Goal: Navigation & Orientation: Understand site structure

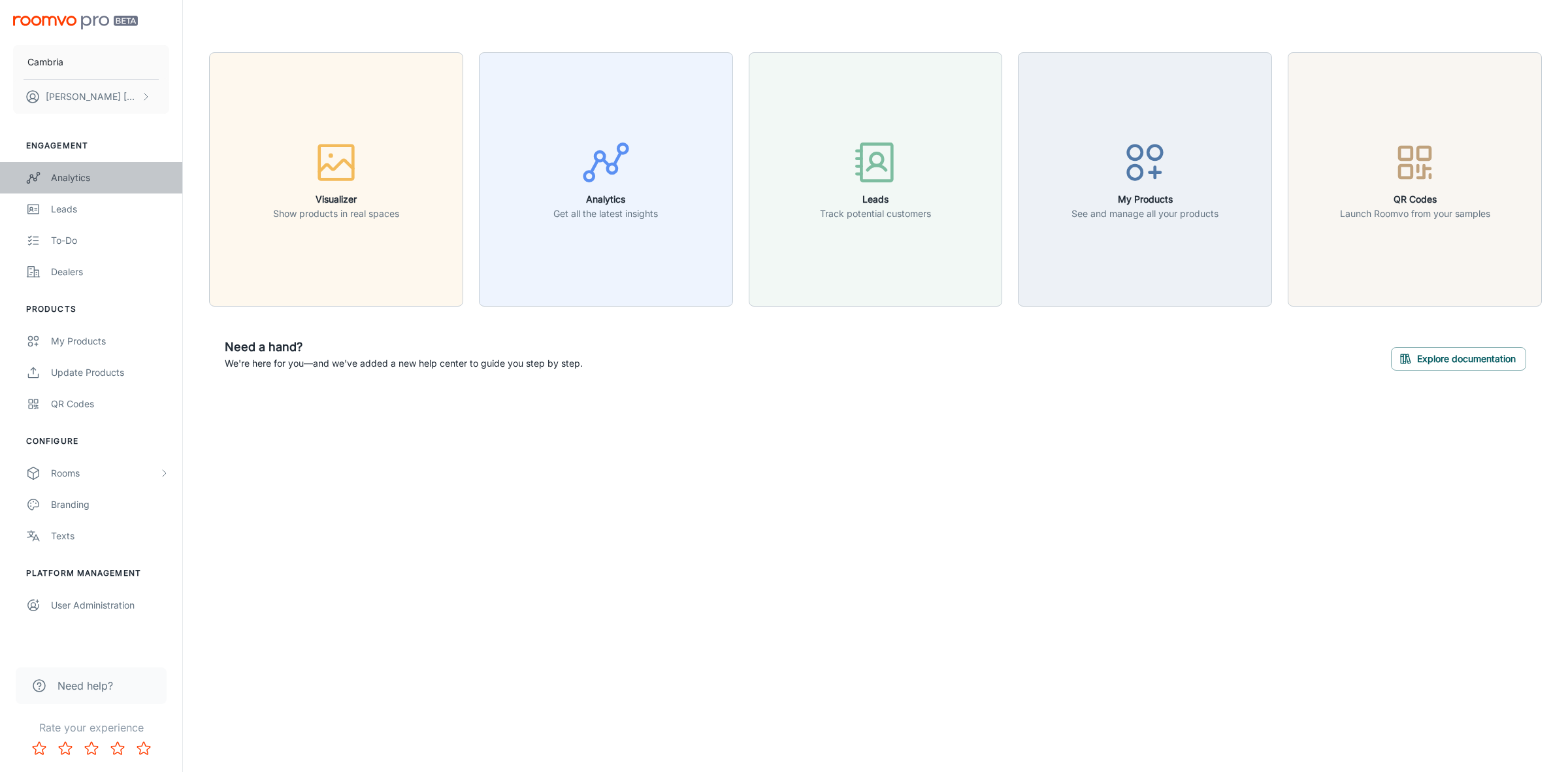
click at [66, 177] on div "Analytics" at bounding box center [110, 178] width 118 height 14
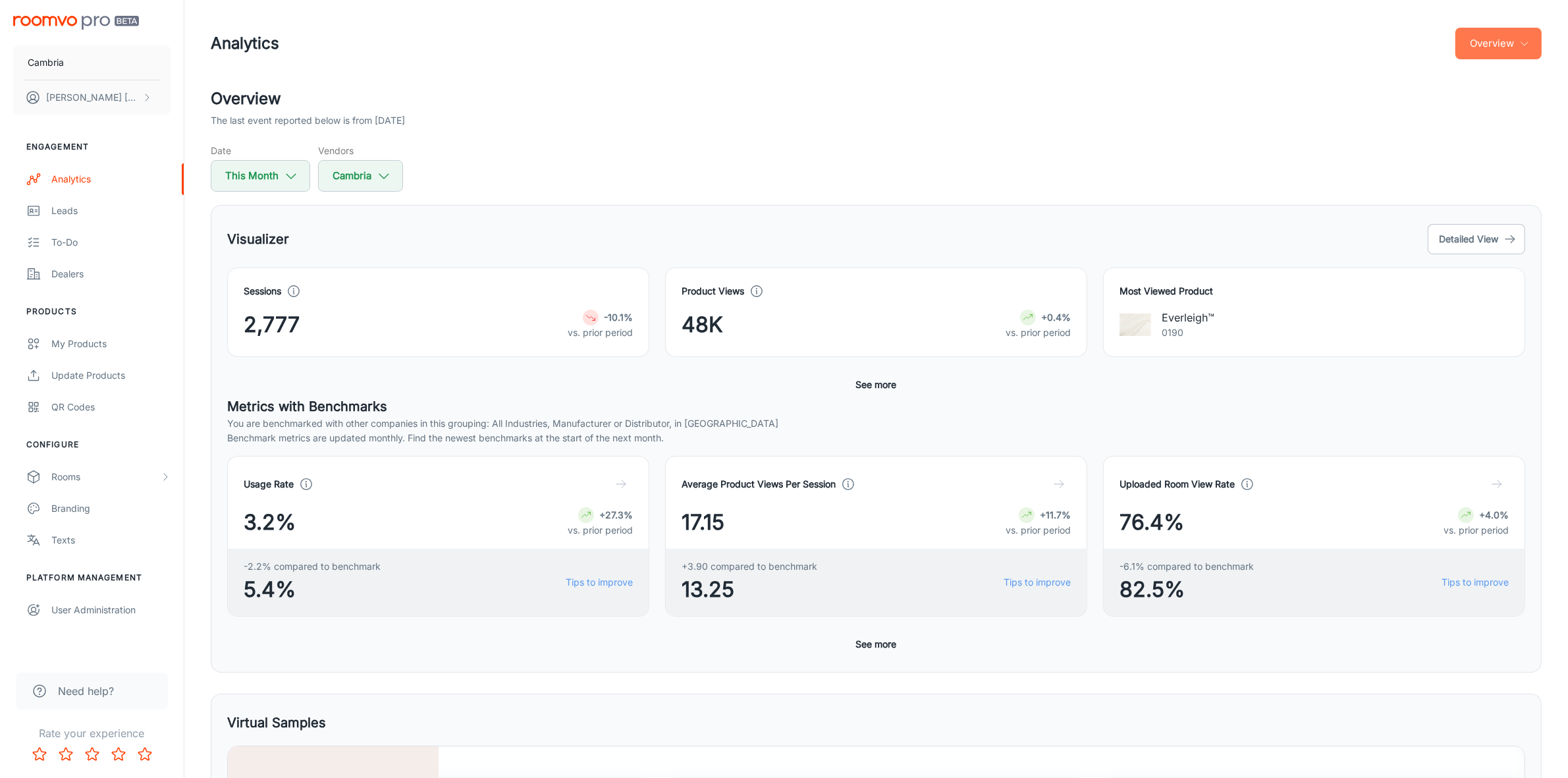
click at [1519, 42] on icon "button" at bounding box center [1524, 44] width 11 height 11
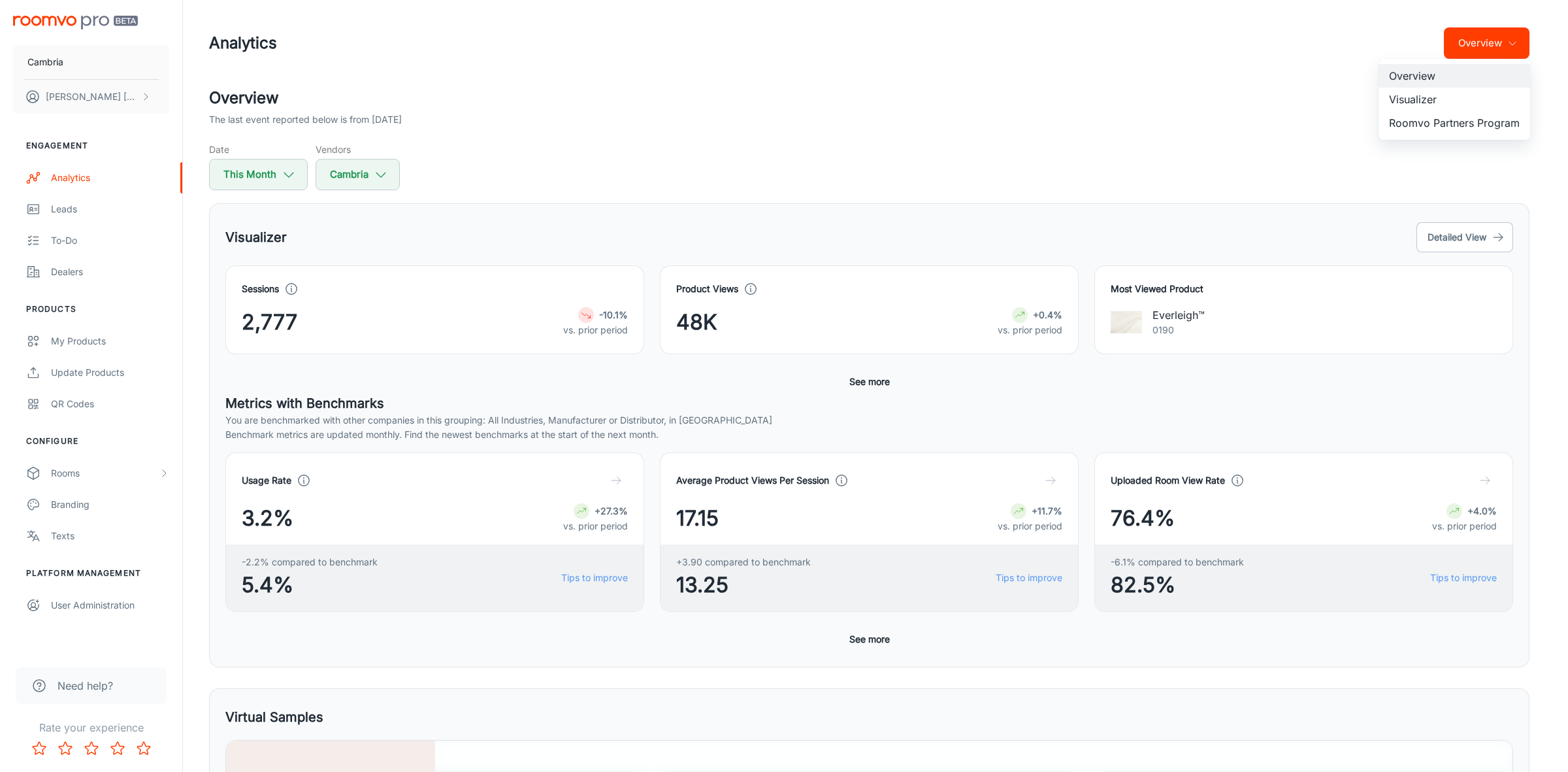
click at [1447, 116] on li "Roomvo Partners Program" at bounding box center [1454, 123] width 152 height 24
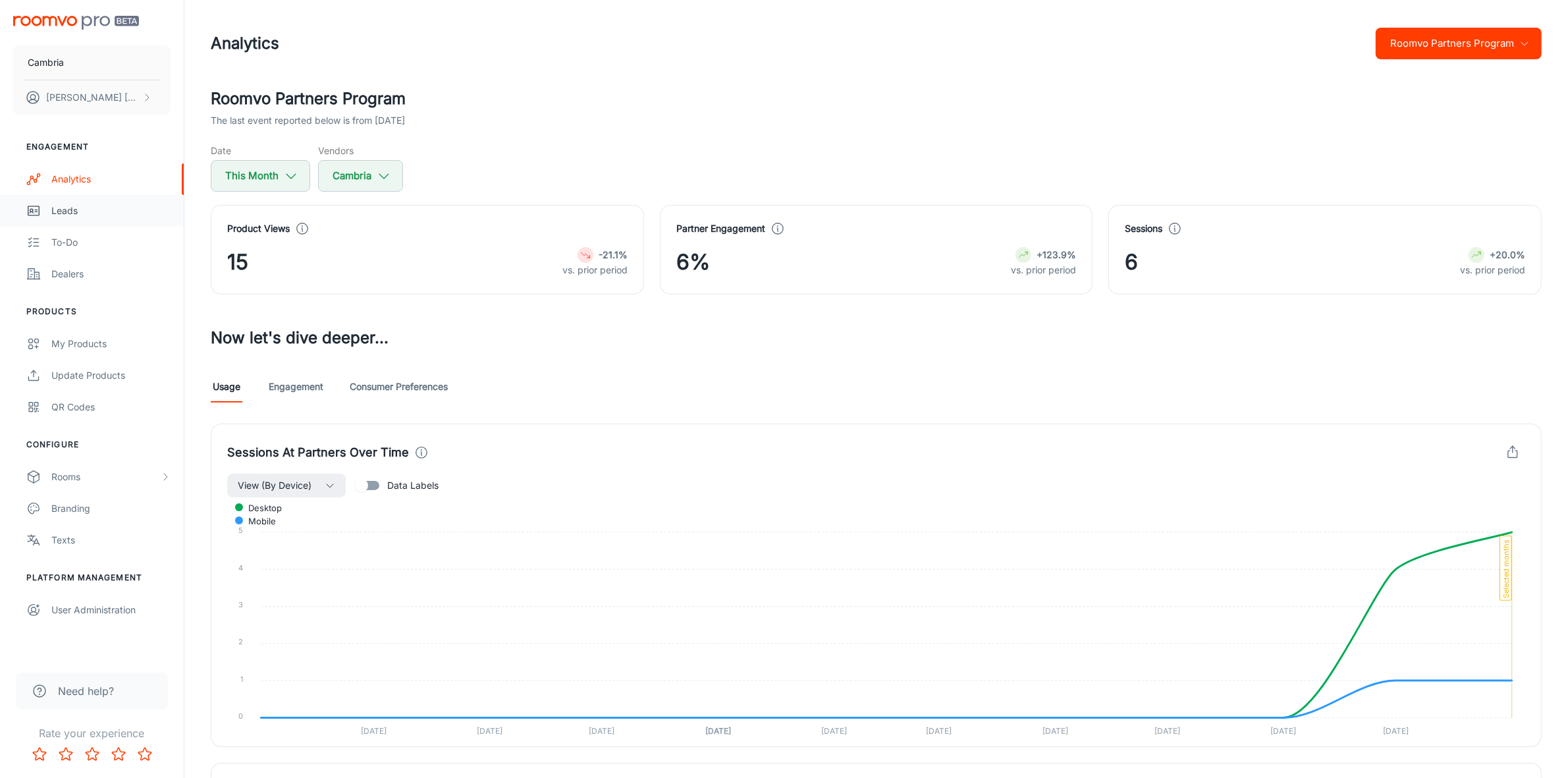
click at [56, 207] on div "Leads" at bounding box center [111, 211] width 119 height 15
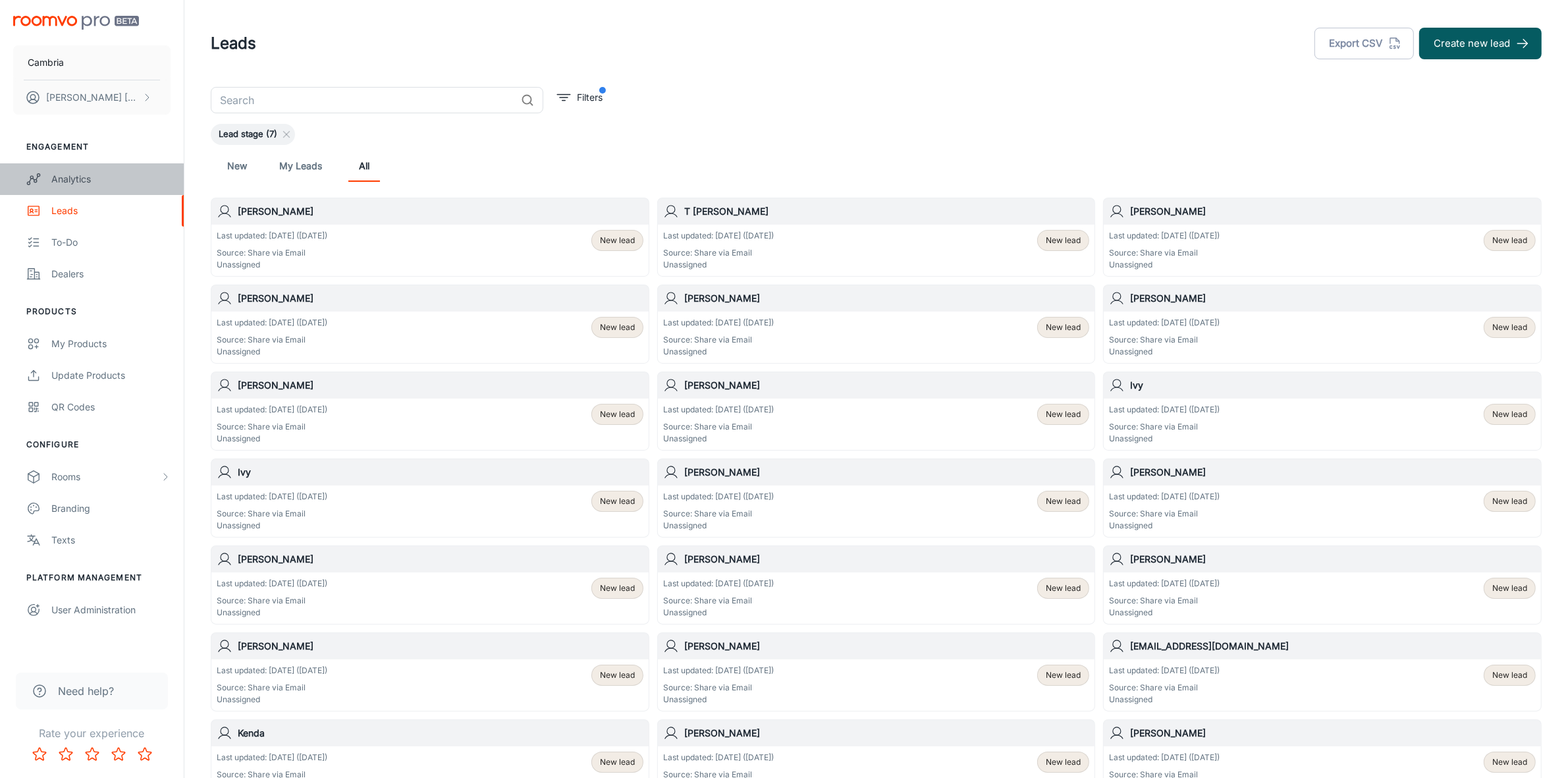
click at [58, 176] on div "Analytics" at bounding box center [111, 179] width 119 height 15
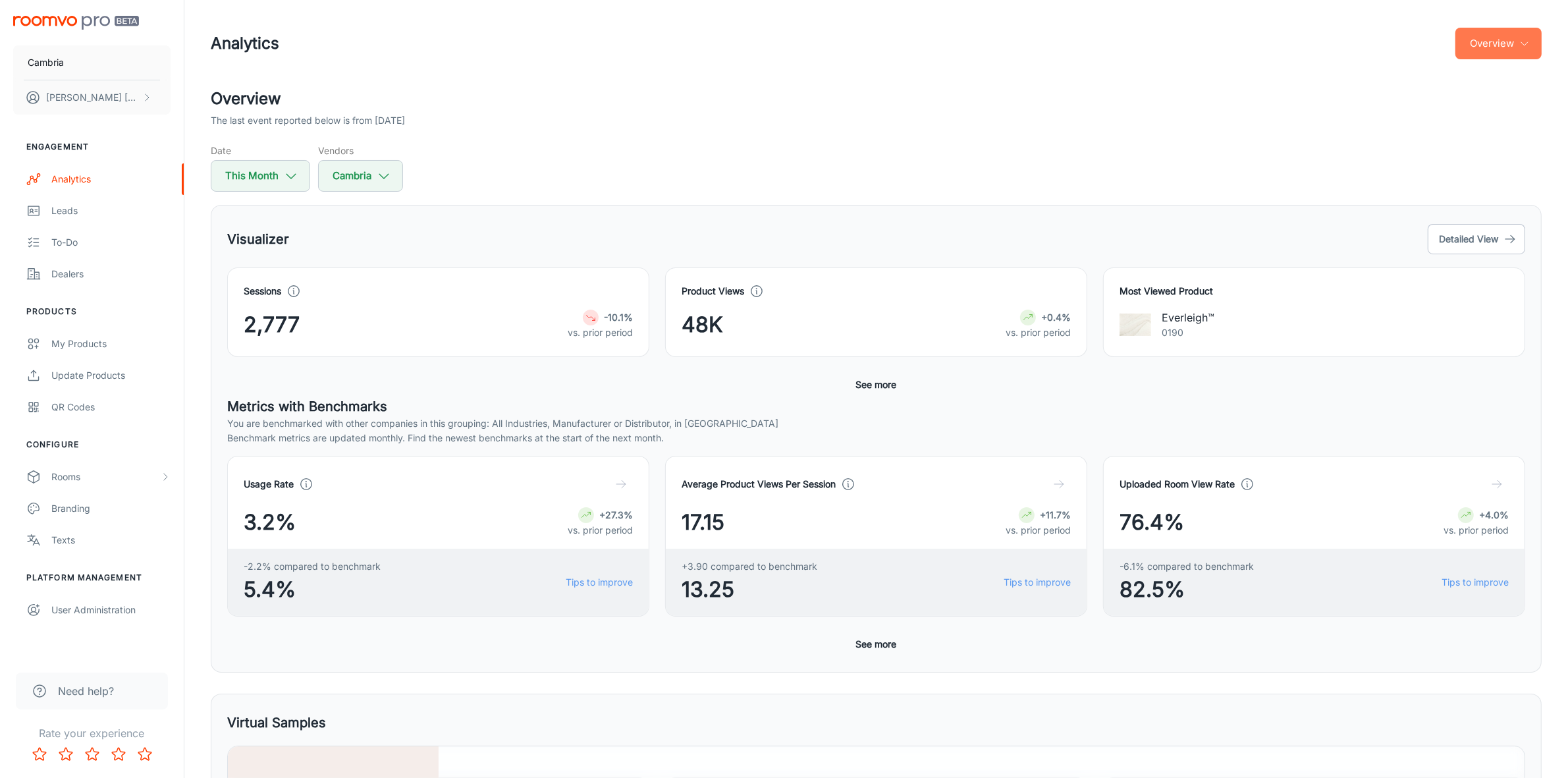
click at [1528, 44] on icon "button" at bounding box center [1524, 44] width 11 height 11
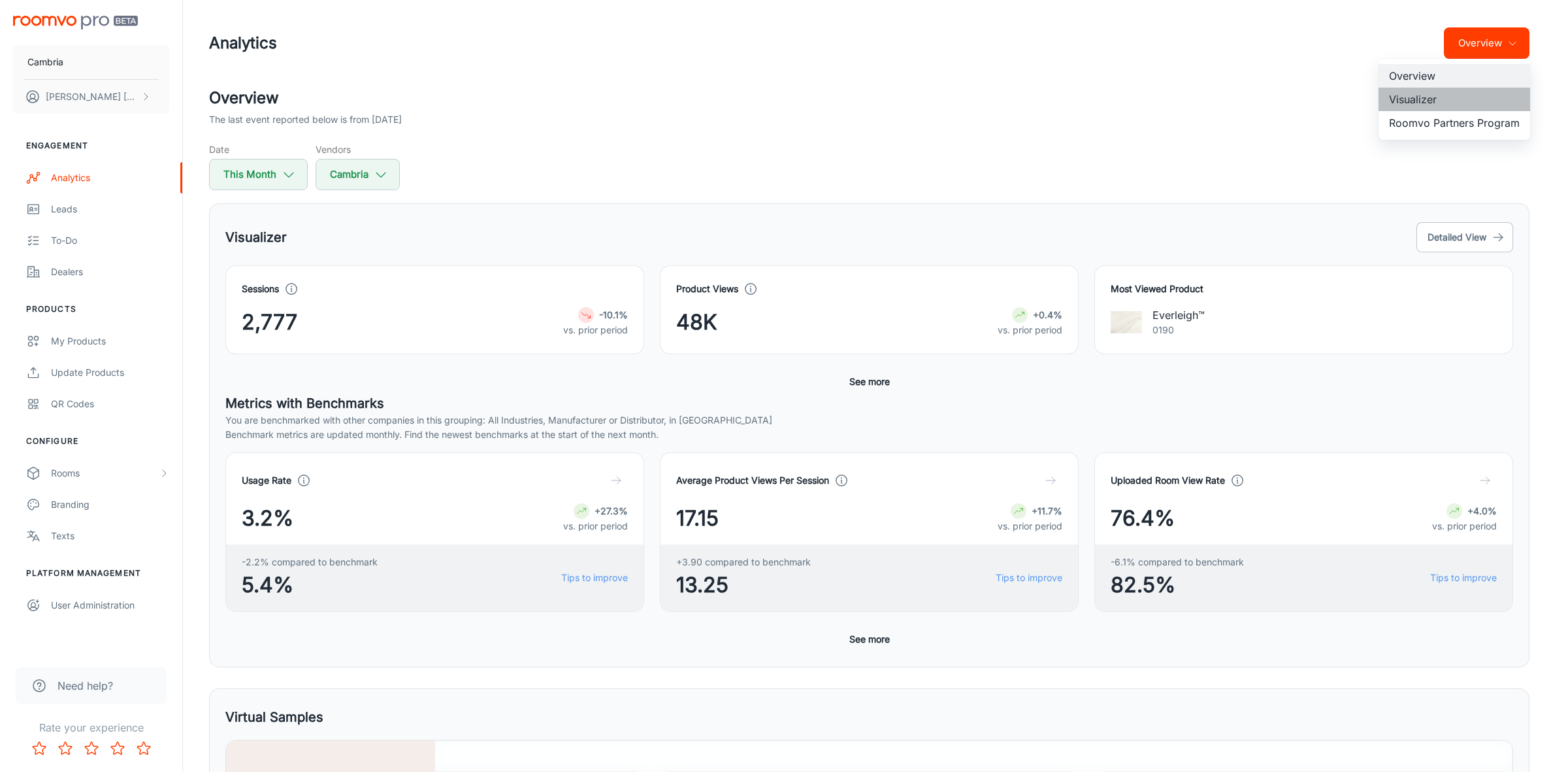
click at [1441, 100] on li "Visualizer" at bounding box center [1454, 99] width 152 height 24
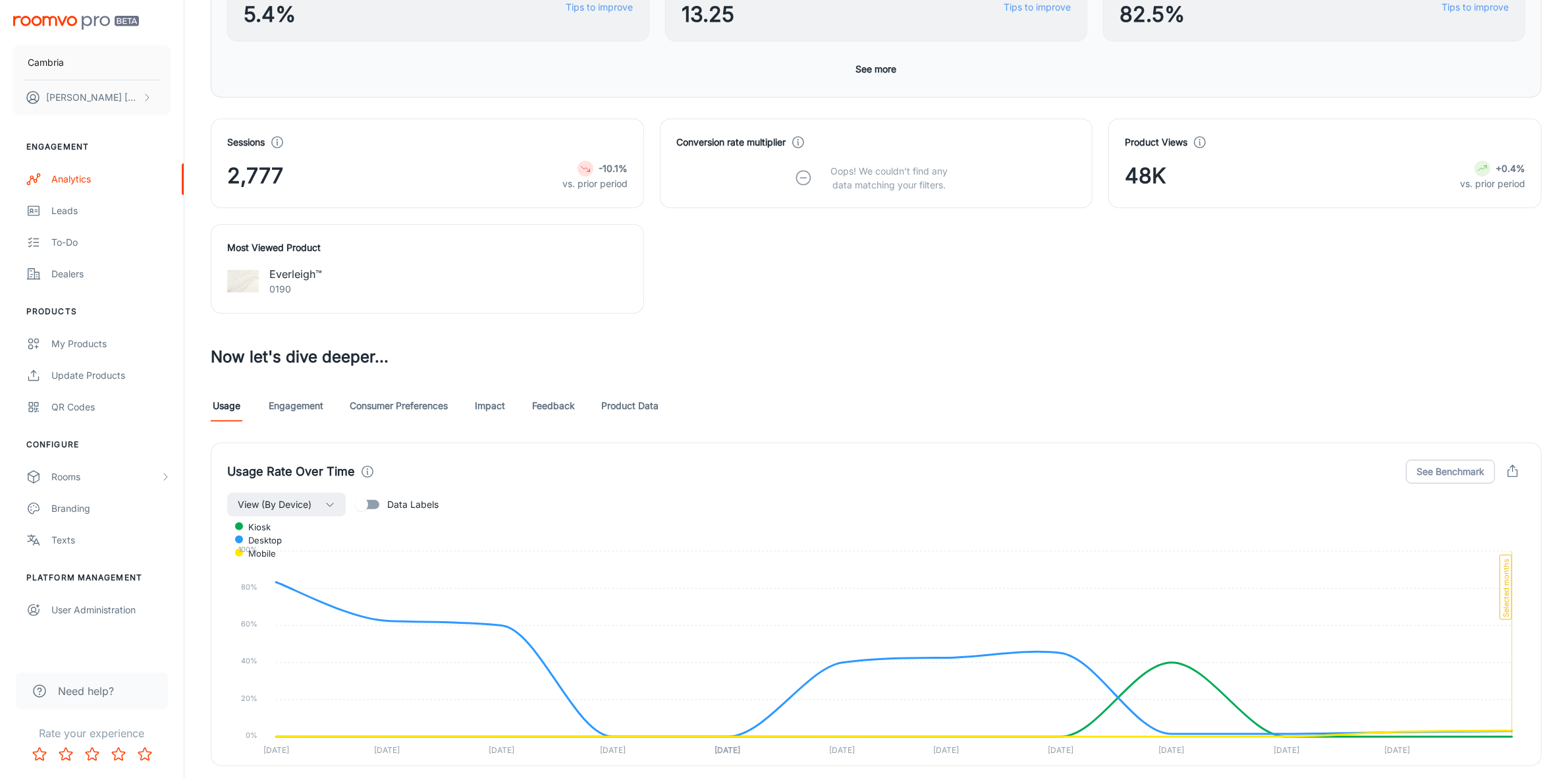
scroll to position [412, 0]
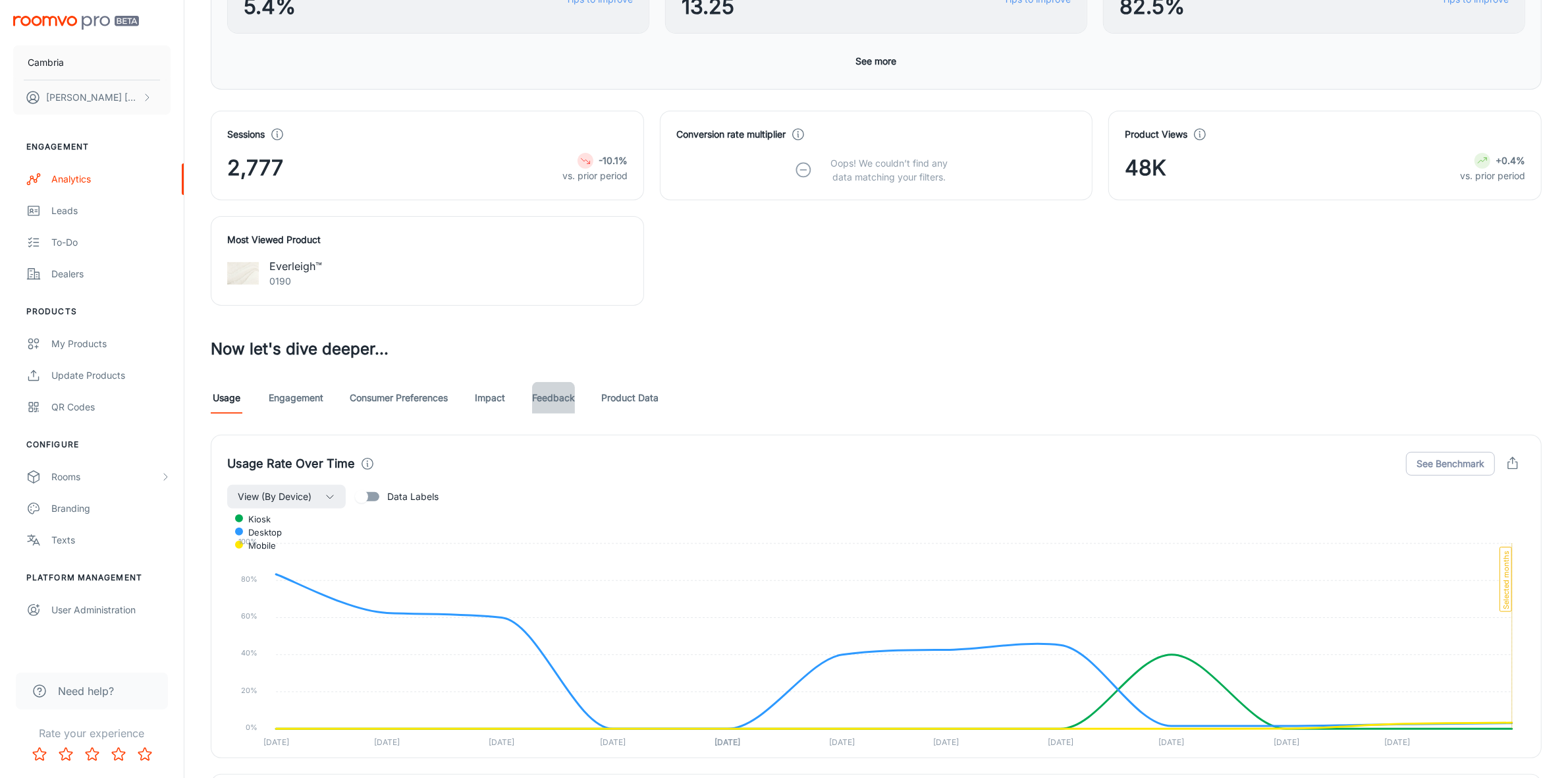
click at [562, 394] on link "Feedback" at bounding box center [553, 398] width 43 height 32
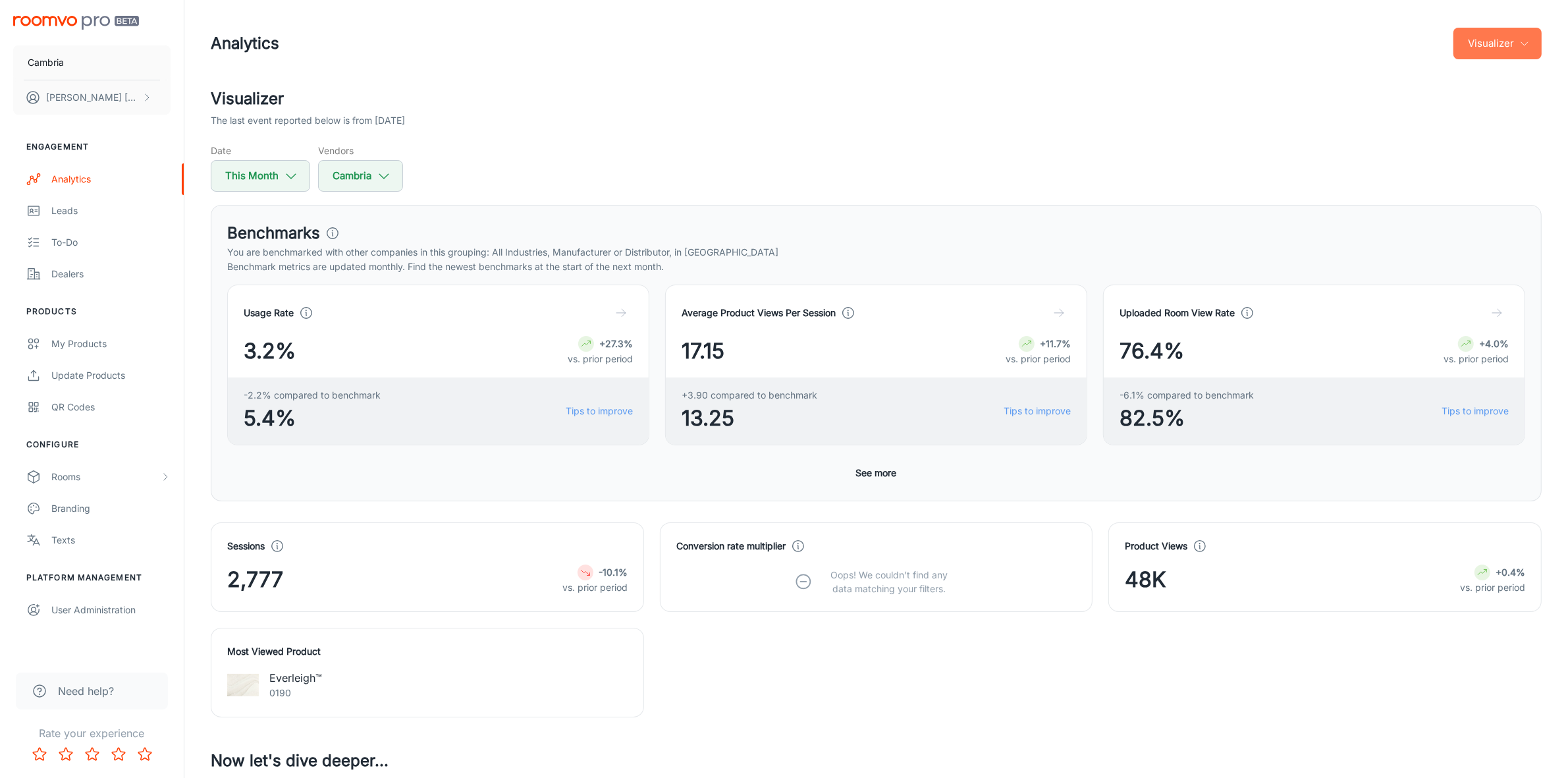
click at [1500, 42] on button "Visualizer" at bounding box center [1497, 44] width 88 height 32
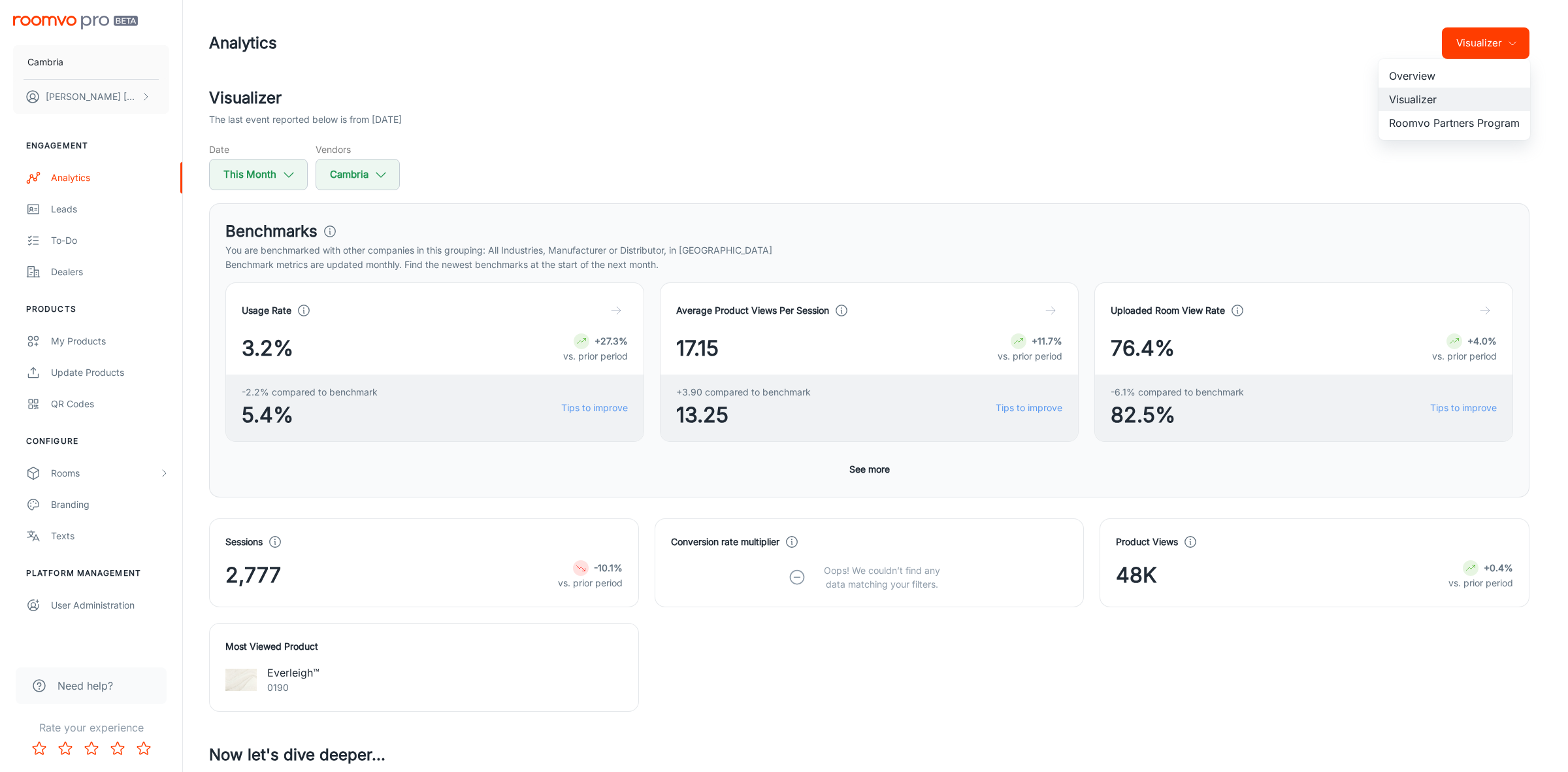
click at [1425, 121] on li "Roomvo Partners Program" at bounding box center [1454, 123] width 152 height 24
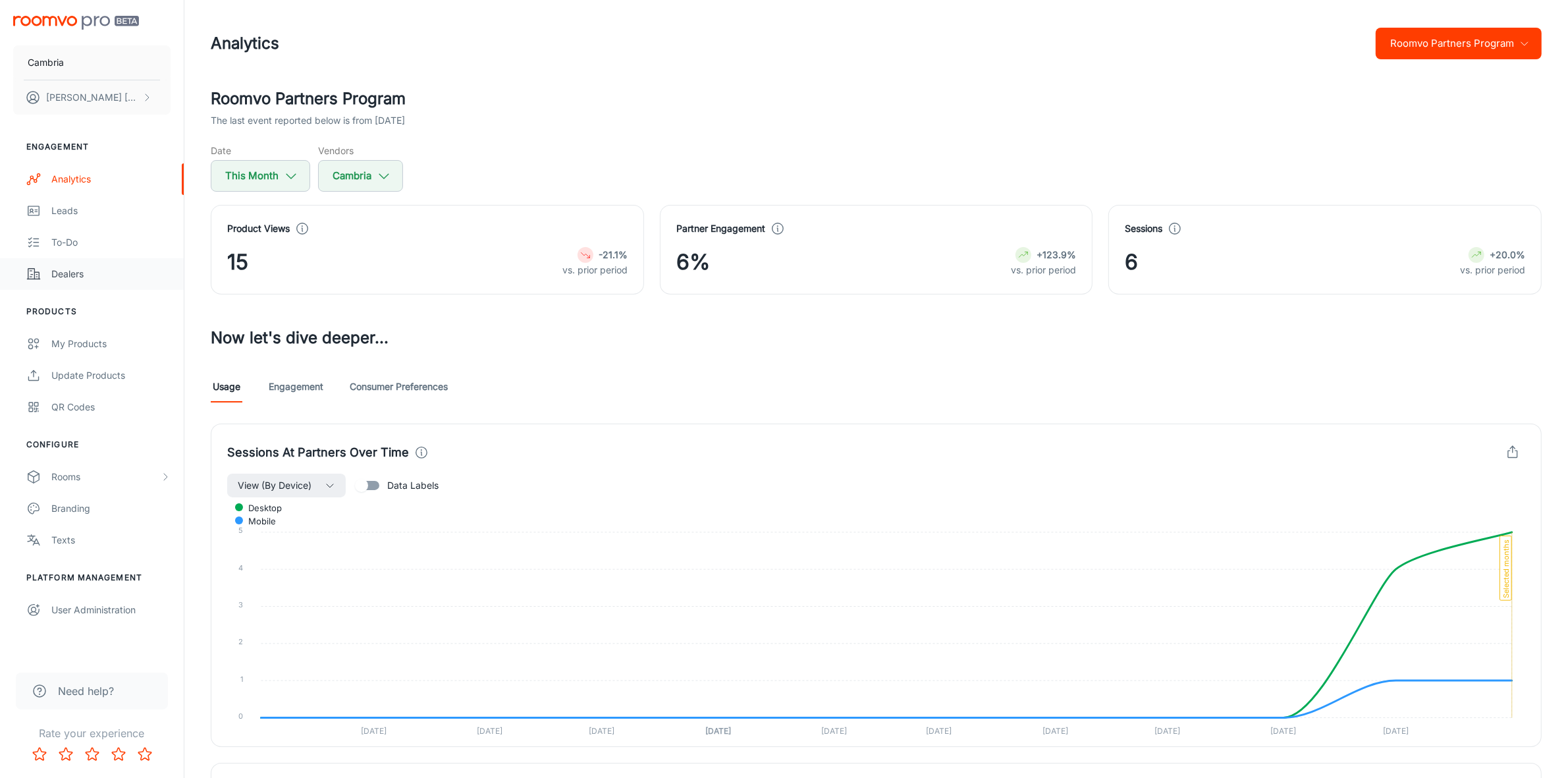
click at [63, 267] on div "Dealers" at bounding box center [111, 274] width 119 height 15
